Goal: Navigation & Orientation: Find specific page/section

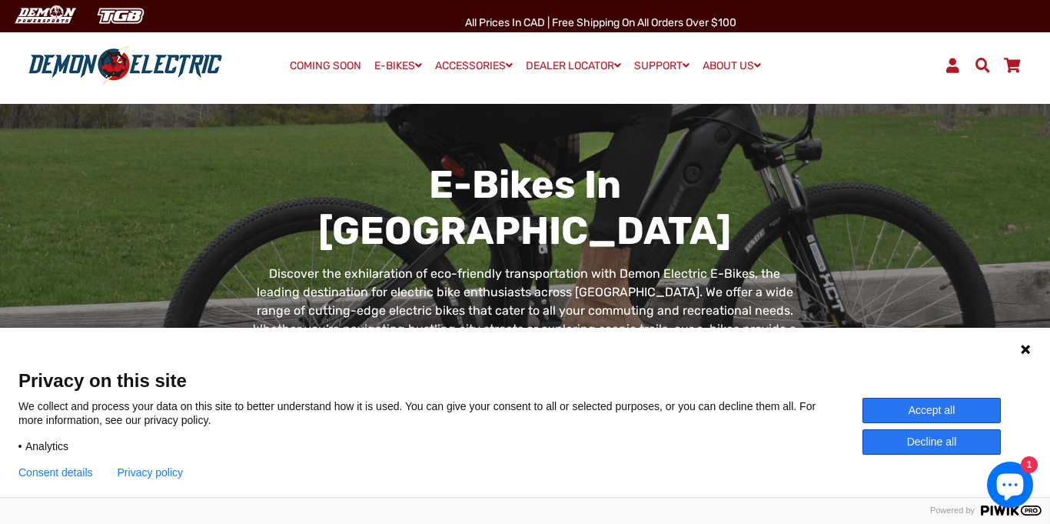
click at [946, 407] on button "Accept all" at bounding box center [932, 409] width 138 height 25
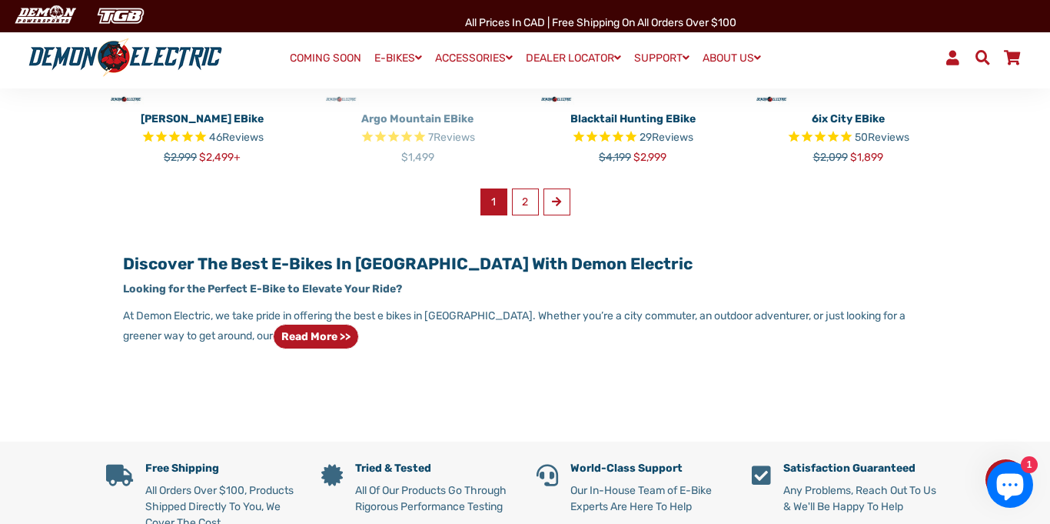
scroll to position [1135, 0]
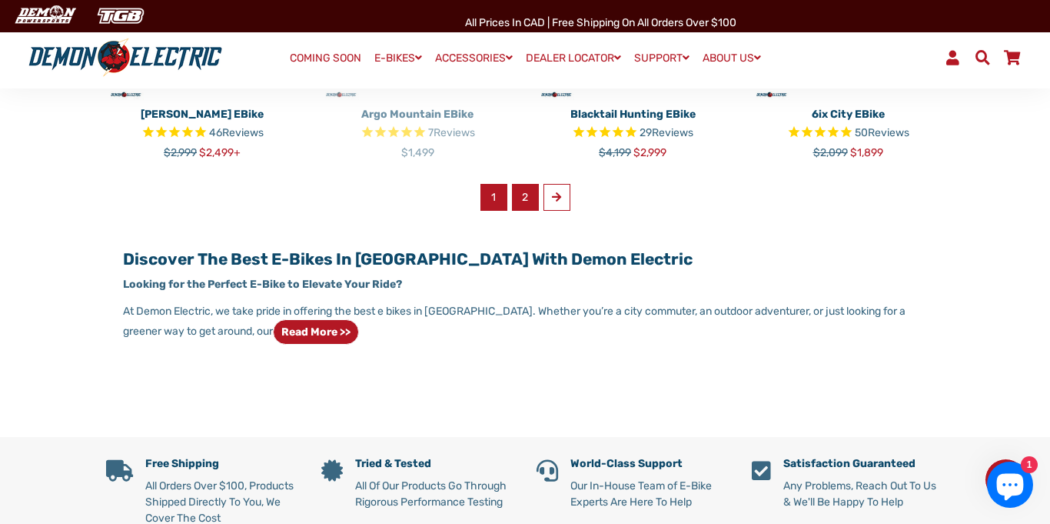
click at [532, 184] on link "2" at bounding box center [525, 197] width 27 height 27
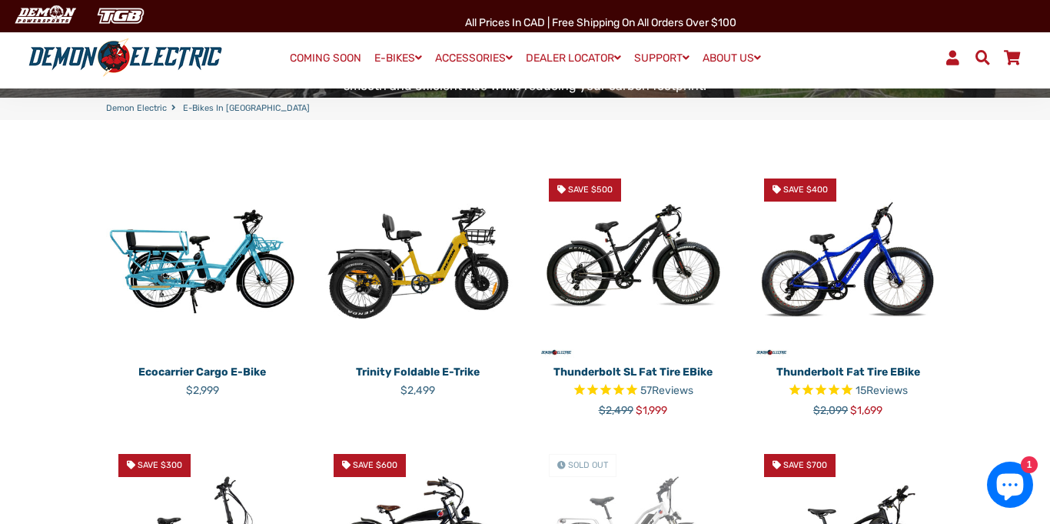
scroll to position [0, 0]
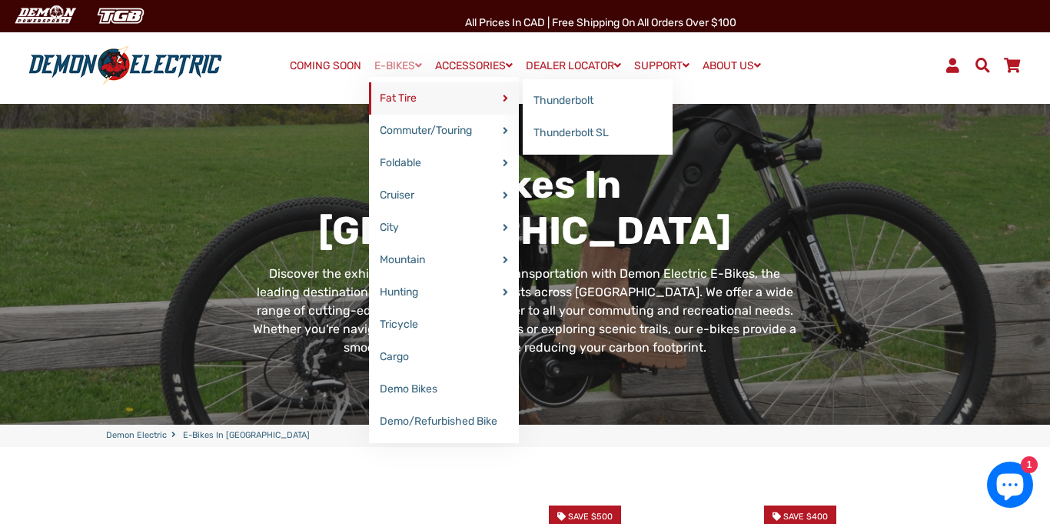
click at [438, 99] on link "Fat Tire" at bounding box center [444, 98] width 150 height 32
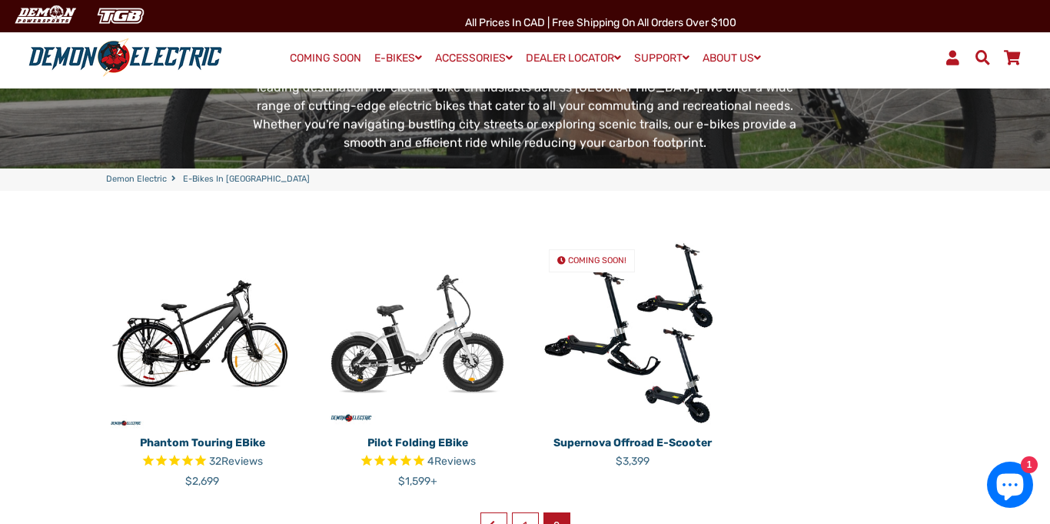
scroll to position [257, 0]
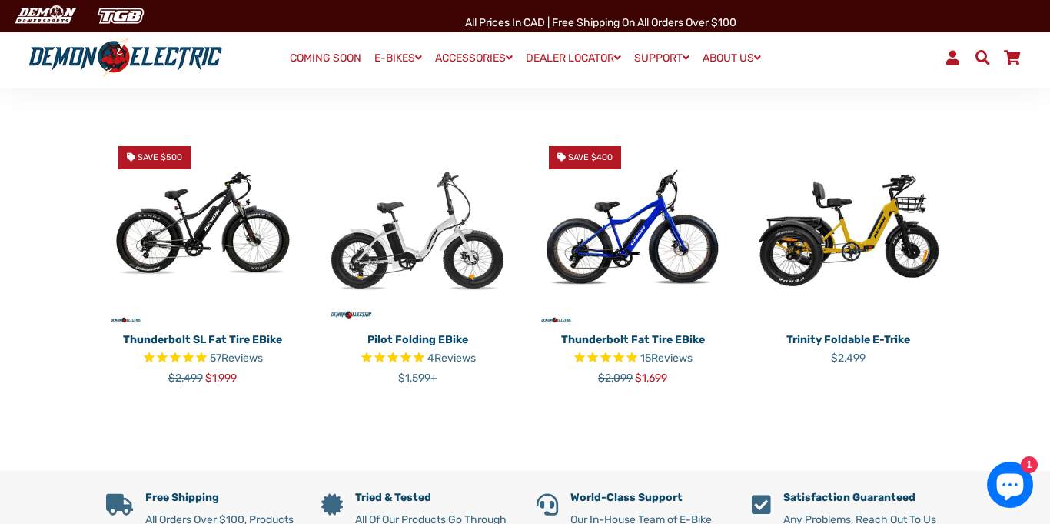
scroll to position [398, 0]
